Goal: Task Accomplishment & Management: Use online tool/utility

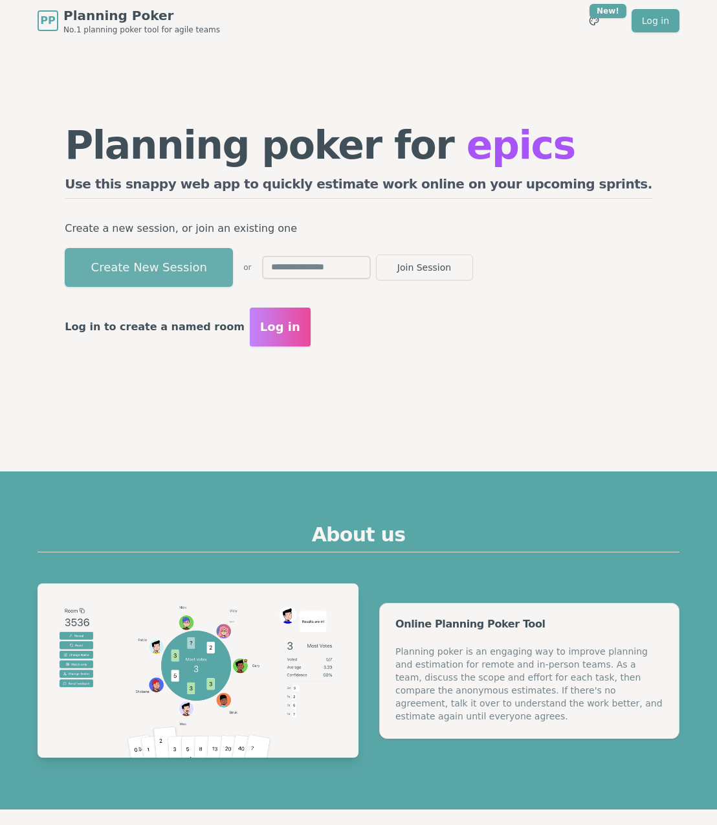
click at [174, 277] on button "Create New Session" at bounding box center [149, 267] width 168 height 39
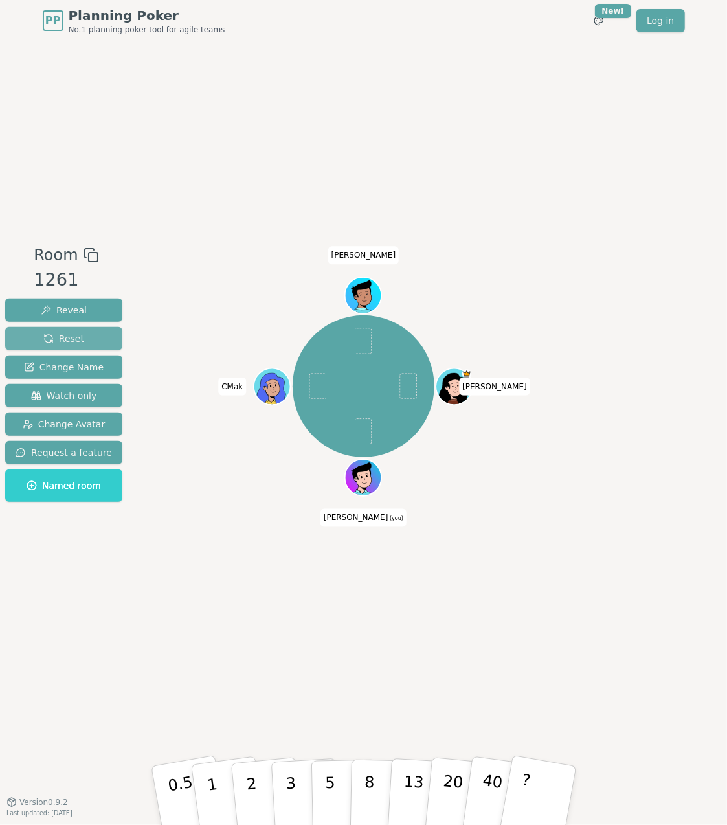
click at [87, 339] on button "Reset" at bounding box center [63, 338] width 117 height 23
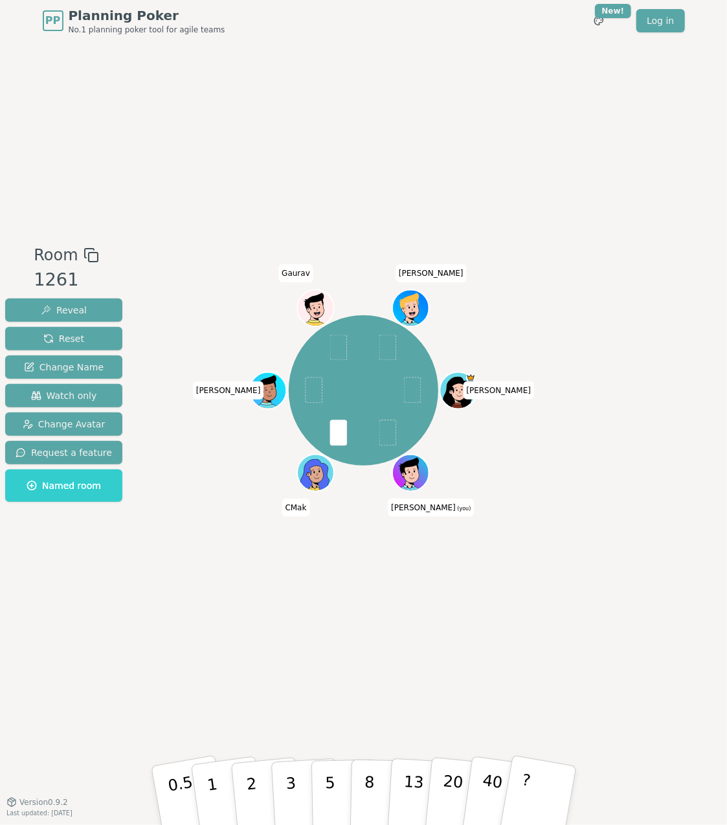
click at [269, 725] on div "Room 1261 Reveal Reset Change Name Watch only Change Avatar Request a feature N…" at bounding box center [363, 421] width 727 height 760
click at [335, 794] on button "5" at bounding box center [344, 796] width 67 height 98
click at [305, 775] on button "3" at bounding box center [305, 795] width 71 height 101
click at [252, 164] on div "Room 1261 Reveal Reset Change Name Watch only Change Avatar Request a feature N…" at bounding box center [363, 421] width 727 height 760
click at [135, 165] on div "Room 1261 Reveal Reset Change Name Watch only Change Avatar Request a feature N…" at bounding box center [363, 421] width 727 height 760
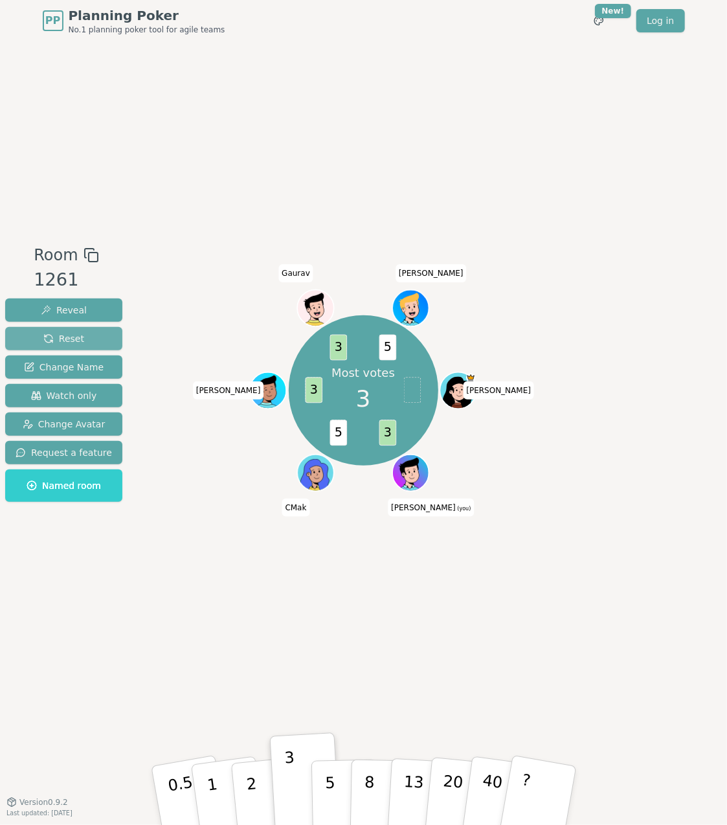
click at [87, 346] on button "Reset" at bounding box center [63, 338] width 117 height 23
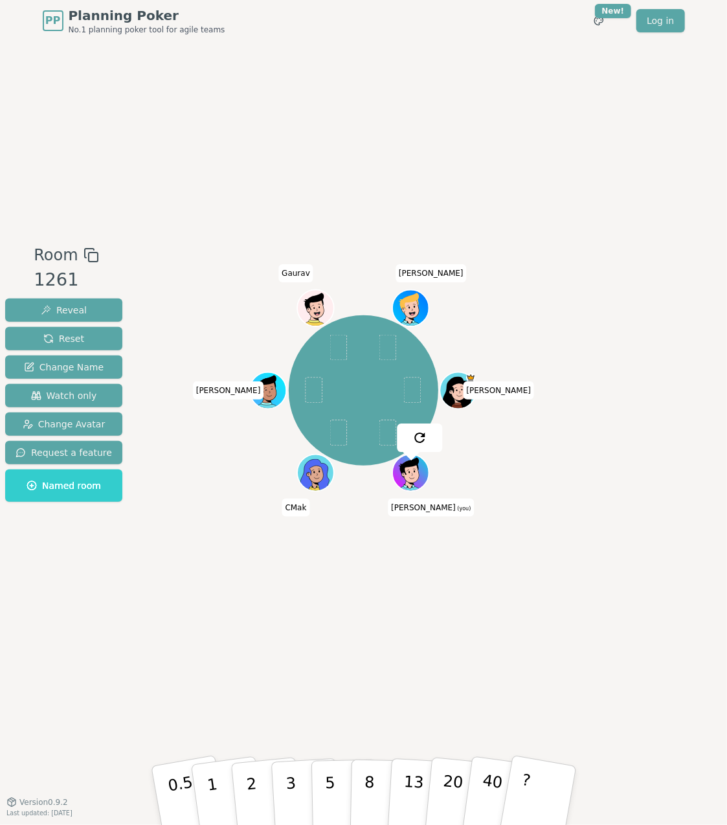
click at [178, 714] on div "Room 1261 Reveal Reset Change Name Watch only Change Avatar Request a feature N…" at bounding box center [363, 421] width 727 height 760
click at [293, 629] on div "Room 1261 Reveal Reset Change Name Watch only Change Avatar Request a feature N…" at bounding box center [363, 421] width 727 height 760
click at [308, 629] on div "Room 1261 Reveal Reset Change Name Watch only Change Avatar Request a feature N…" at bounding box center [363, 421] width 727 height 760
click at [257, 780] on button "2" at bounding box center [266, 796] width 74 height 103
click at [185, 546] on div "Cristina Mike (you) CMak Kalpesh Gaurav Drew" at bounding box center [363, 421] width 399 height 356
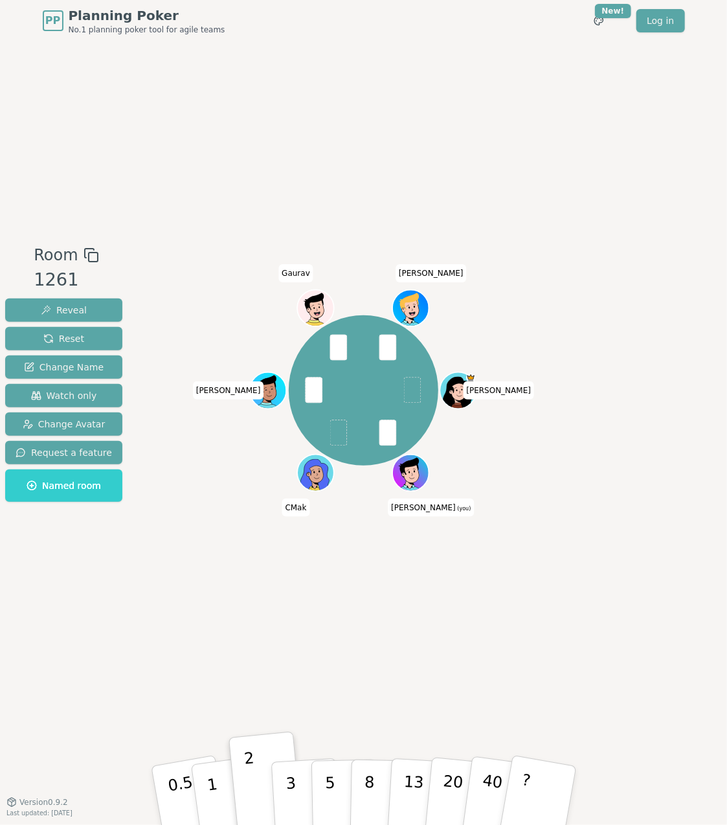
click at [226, 594] on div "Cristina Mike (you) CMak Kalpesh Gaurav Drew" at bounding box center [363, 421] width 399 height 356
click at [348, 673] on div "Room 1261 Reveal Reset Change Name Watch only Change Avatar Request a feature N…" at bounding box center [363, 421] width 727 height 760
click at [62, 333] on span "Reset" at bounding box center [63, 338] width 41 height 13
click at [276, 593] on div "Cristina Mike (you) CMak Kalpesh Gaurav Drew" at bounding box center [363, 421] width 399 height 356
click at [264, 782] on button "2" at bounding box center [266, 796] width 74 height 103
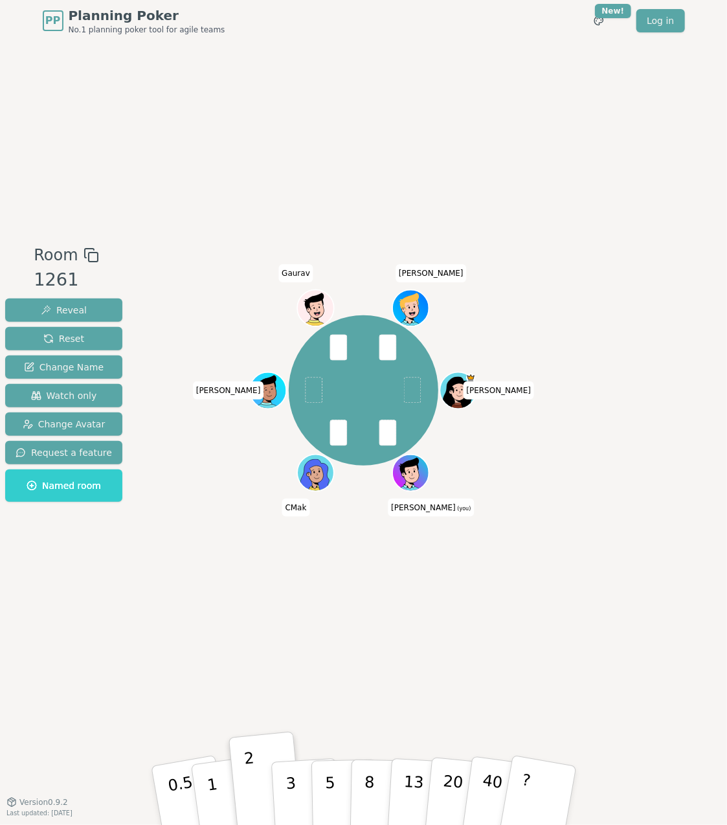
click at [183, 591] on div "Cristina Mike (you) CMak Kalpesh Gaurav Drew" at bounding box center [363, 421] width 399 height 356
click at [306, 631] on div "Room 1261 Reveal Reset Change Name Watch only Change Avatar Request a feature N…" at bounding box center [363, 421] width 727 height 760
drag, startPoint x: 387, startPoint y: 592, endPoint x: 98, endPoint y: 478, distance: 310.5
click at [387, 593] on div "Majority 2 2 2 2 3 2 Cristina Mike (you) CMak Kalpesh Gaurav Drew" at bounding box center [363, 421] width 399 height 356
click at [71, 339] on span "Reset" at bounding box center [63, 338] width 41 height 13
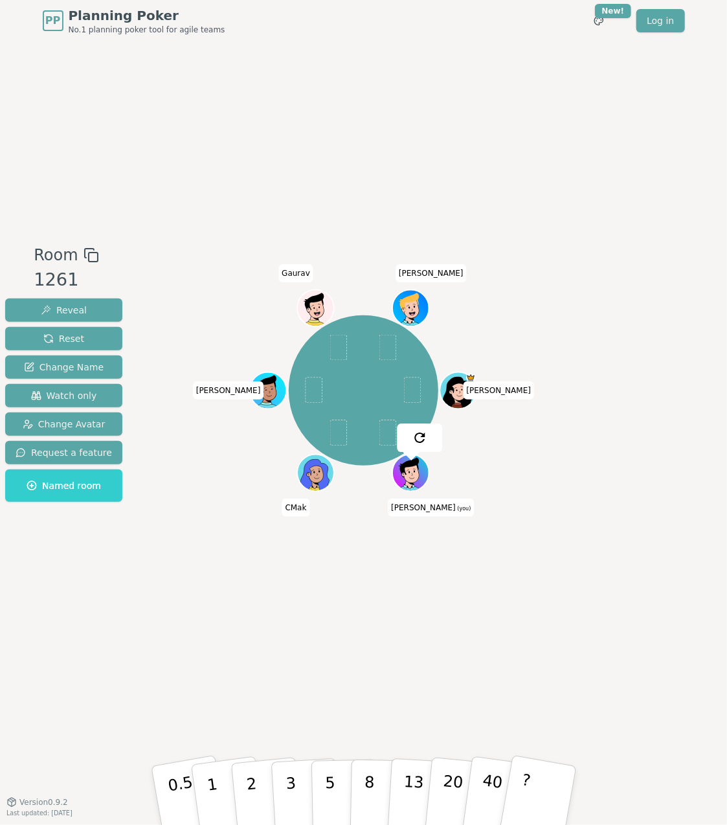
click at [172, 640] on div "Room 1261 Reveal Reset Change Name Watch only Change Avatar Request a feature N…" at bounding box center [363, 421] width 727 height 760
click at [286, 782] on p "3" at bounding box center [291, 796] width 14 height 71
click at [141, 649] on div "Room 1261 Reveal Reset Change Name Watch only Change Avatar Request a feature N…" at bounding box center [363, 421] width 727 height 760
click at [294, 780] on button "3" at bounding box center [305, 795] width 71 height 101
click at [97, 339] on button "Reset" at bounding box center [63, 338] width 117 height 23
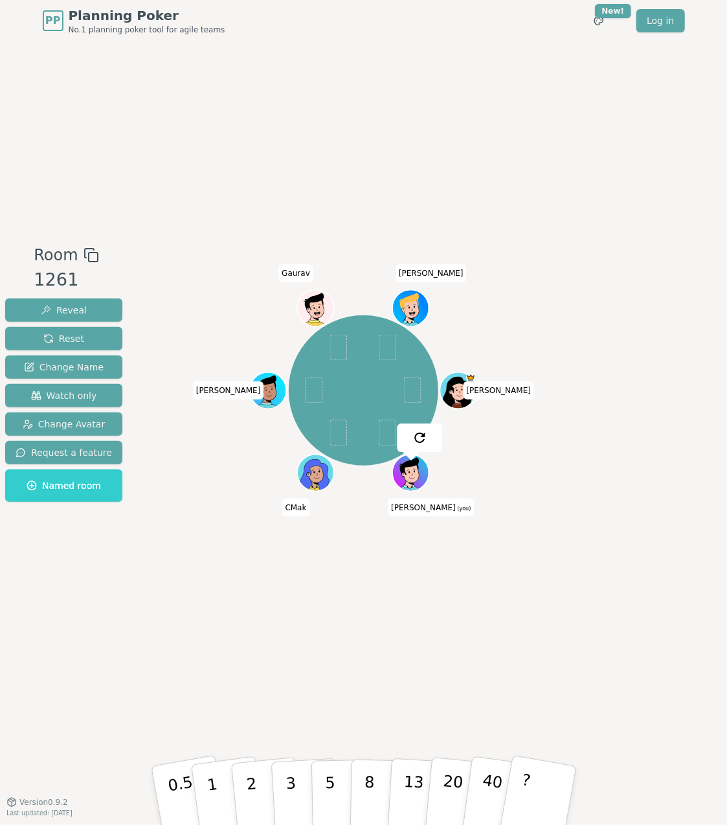
click at [211, 647] on div "Room 1261 Reveal Reset Change Name Watch only Change Avatar Request a feature N…" at bounding box center [363, 421] width 727 height 760
click at [212, 692] on div "Room 1261 Reveal Reset Change Name Watch only Change Avatar Request a feature N…" at bounding box center [363, 421] width 727 height 760
click at [219, 787] on button "1" at bounding box center [227, 795] width 77 height 105
click at [91, 309] on button "Reveal" at bounding box center [63, 309] width 117 height 23
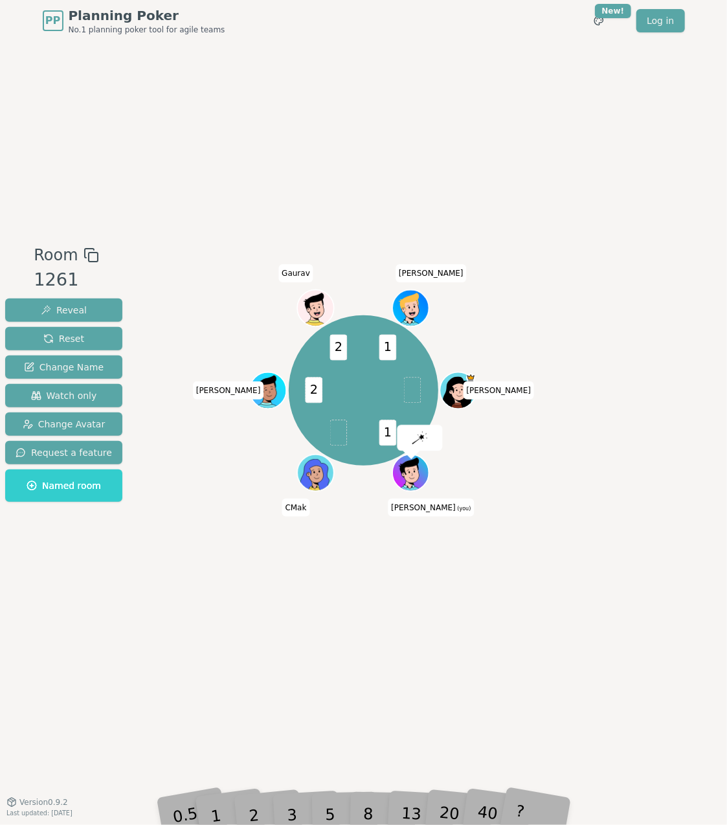
click at [205, 569] on div "1 2 2 1 Cristina Mike (you) CMak Kalpesh Gaurav Drew" at bounding box center [363, 421] width 399 height 356
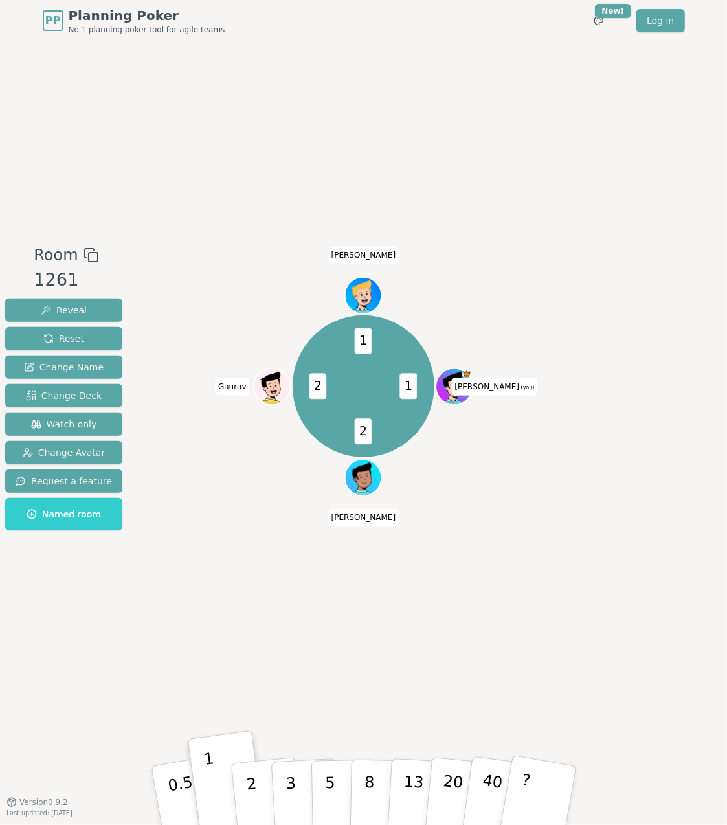
click at [377, 152] on div "Room 1261 Reveal Reset Change Name Change Deck Watch only Change Avatar Request…" at bounding box center [363, 421] width 727 height 760
